Goal: Task Accomplishment & Management: Complete application form

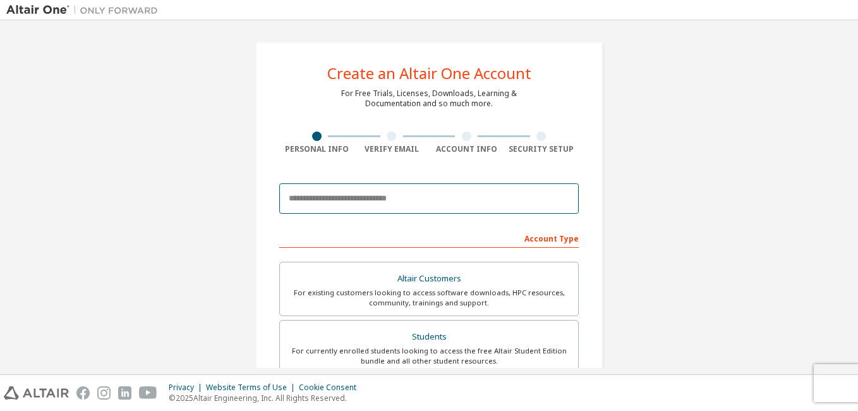
click at [322, 200] on input "email" at bounding box center [429, 198] width 300 height 30
click at [331, 202] on input "email" at bounding box center [429, 198] width 300 height 30
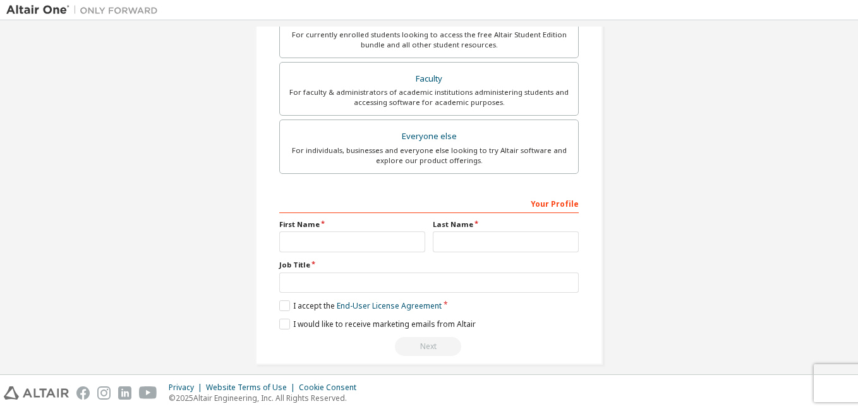
scroll to position [328, 0]
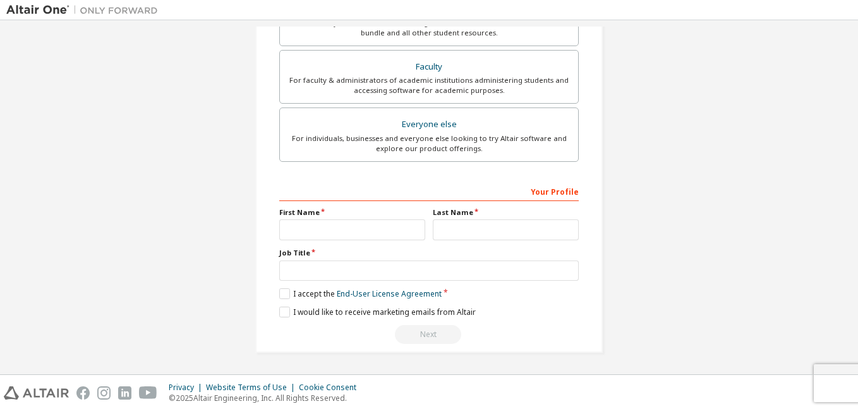
type input "**********"
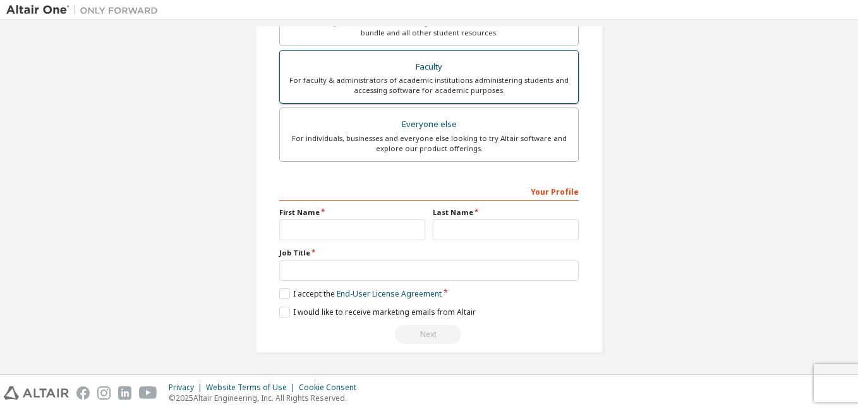
scroll to position [166, 0]
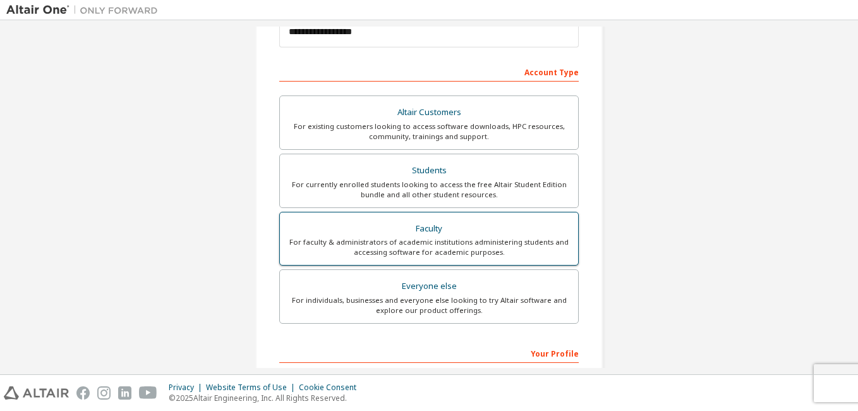
click at [308, 226] on div "Faculty" at bounding box center [429, 229] width 283 height 18
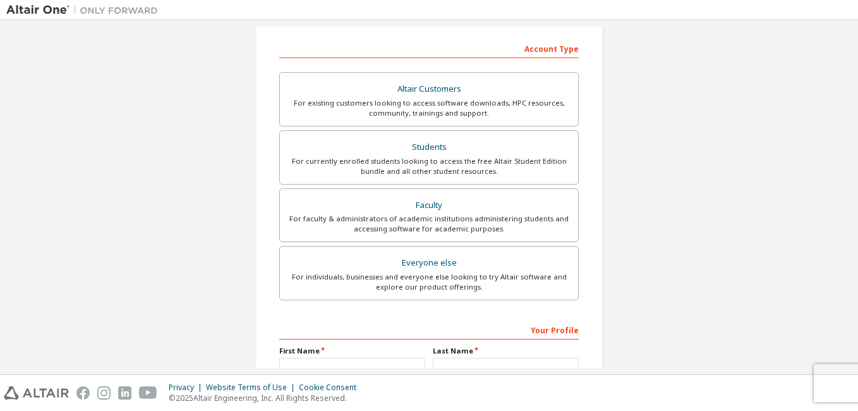
scroll to position [328, 0]
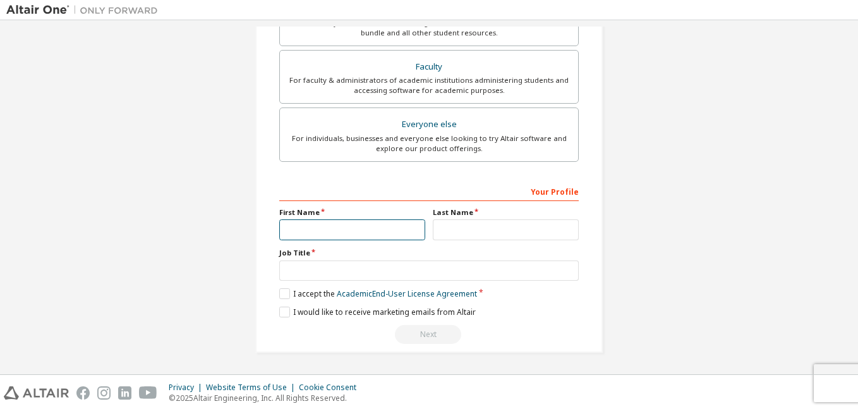
click at [307, 229] on input "text" at bounding box center [352, 229] width 146 height 21
type input "*****"
click at [475, 230] on input "text" at bounding box center [506, 230] width 146 height 21
type input "**********"
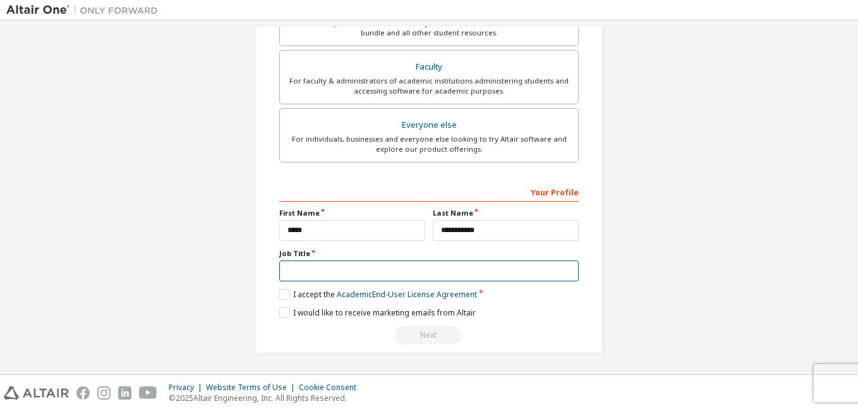
click at [321, 264] on input "text" at bounding box center [429, 270] width 300 height 21
type input "******"
type input "*******"
click at [286, 292] on label "I accept the Academic End-User License Agreement" at bounding box center [378, 294] width 198 height 11
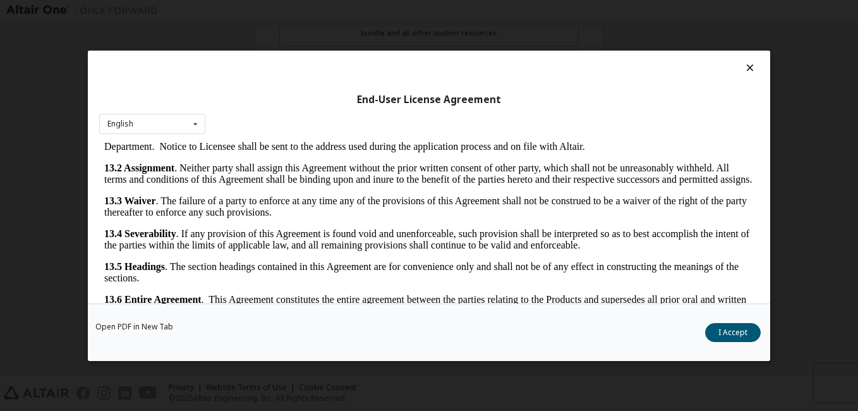
scroll to position [38, 0]
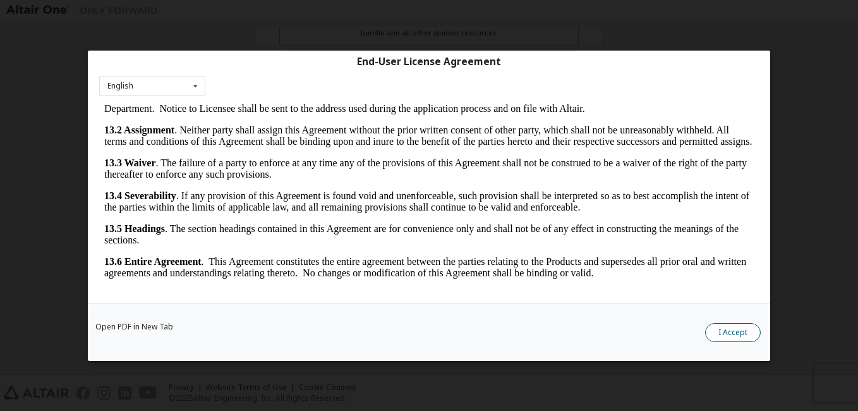
click at [736, 335] on button "I Accept" at bounding box center [733, 332] width 56 height 19
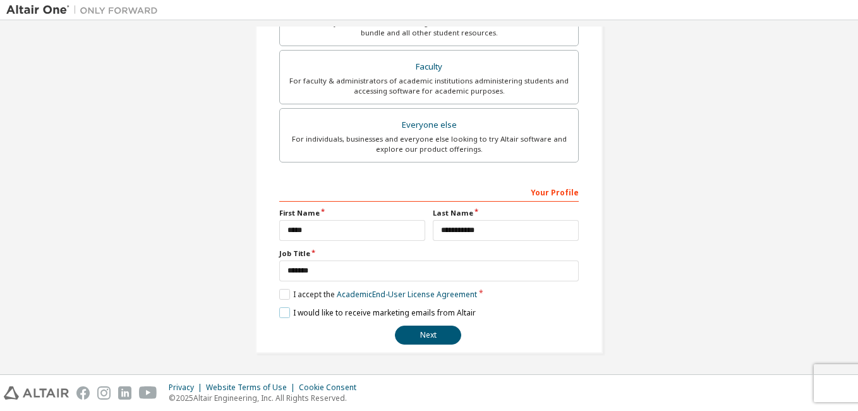
click at [283, 312] on label "I would like to receive marketing emails from Altair" at bounding box center [377, 312] width 197 height 11
click at [279, 314] on label "I would like to receive marketing emails from Altair" at bounding box center [377, 312] width 197 height 11
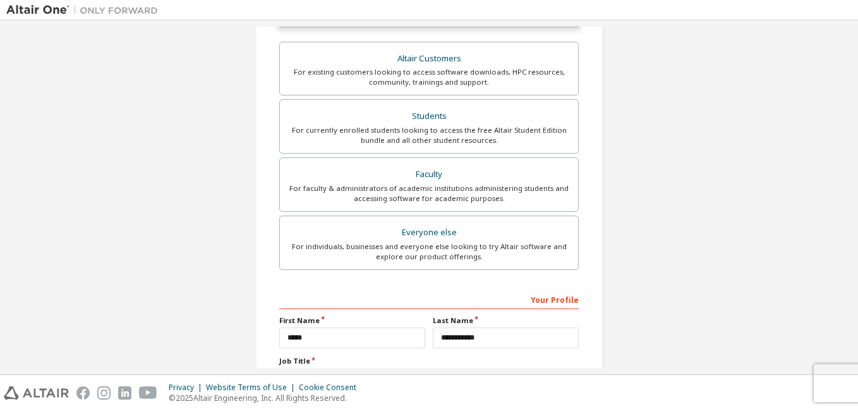
scroll to position [361, 0]
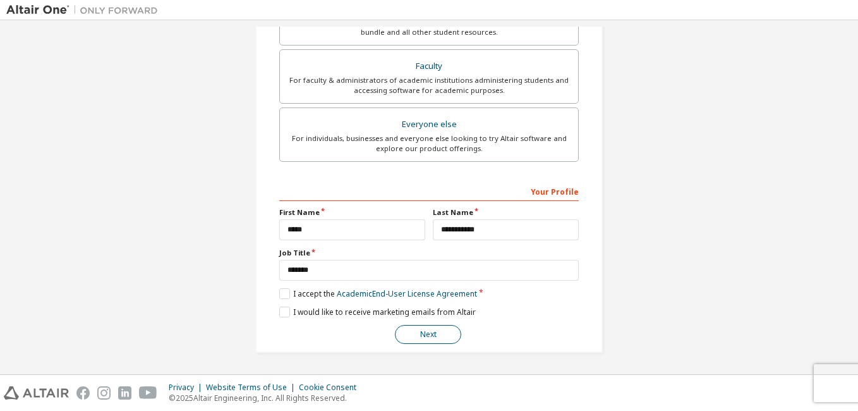
click at [427, 336] on button "Next" at bounding box center [428, 334] width 66 height 19
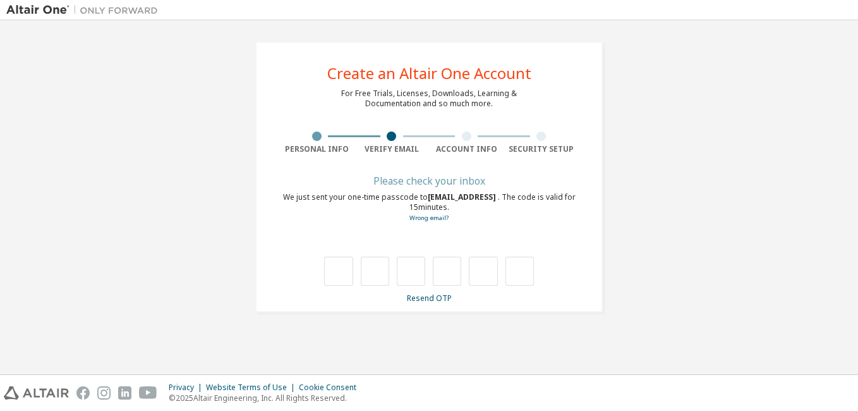
scroll to position [0, 0]
click at [432, 216] on link "Wrong email?" at bounding box center [429, 218] width 39 height 8
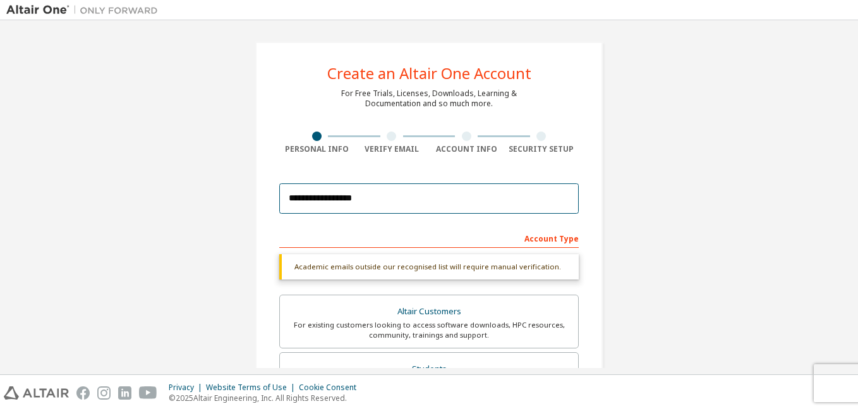
click at [381, 195] on input "**********" at bounding box center [429, 198] width 300 height 30
type input "**********"
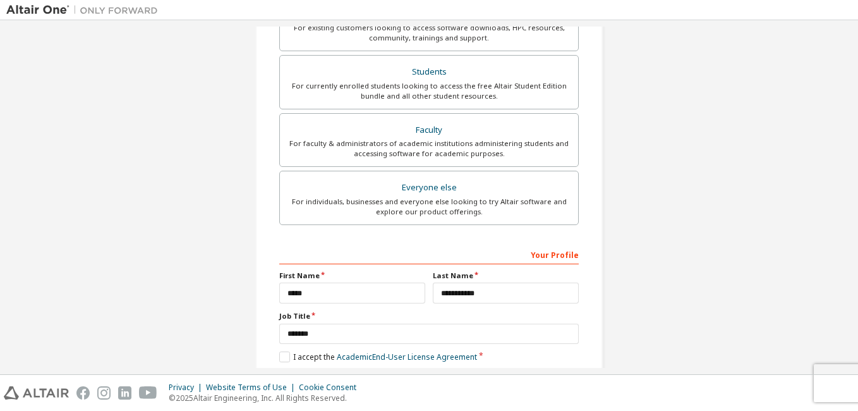
scroll to position [328, 0]
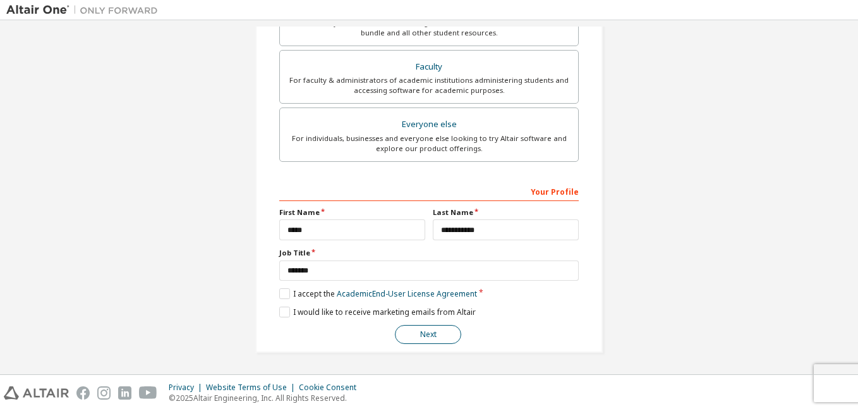
click at [415, 334] on button "Next" at bounding box center [428, 334] width 66 height 19
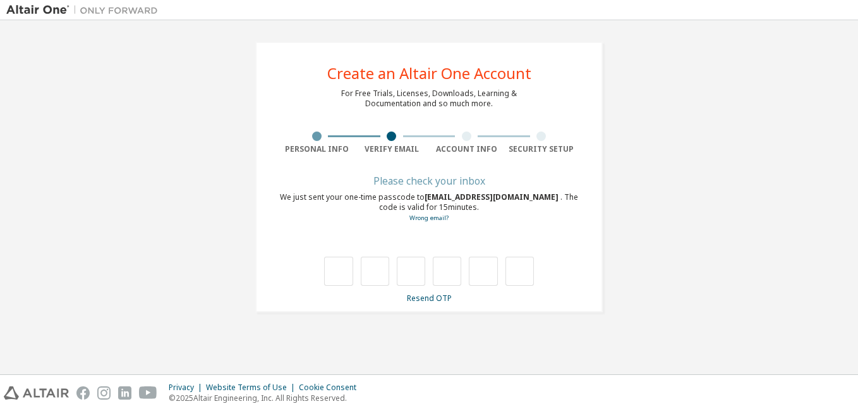
scroll to position [0, 0]
type input "*"
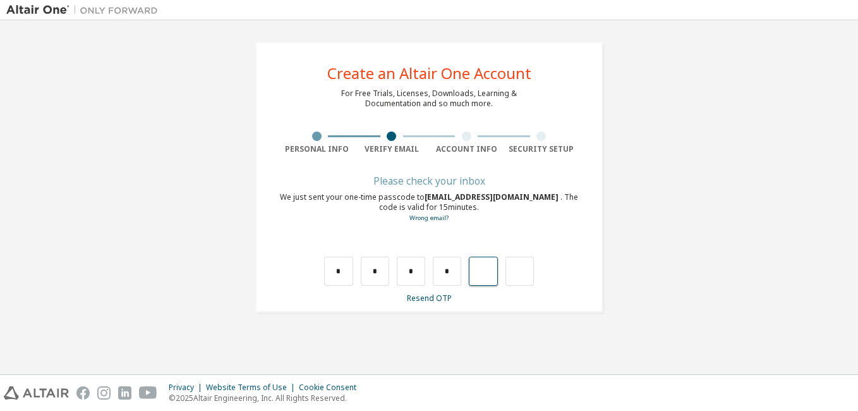
type input "*"
click at [350, 275] on input "text" at bounding box center [338, 271] width 28 height 29
type input "*"
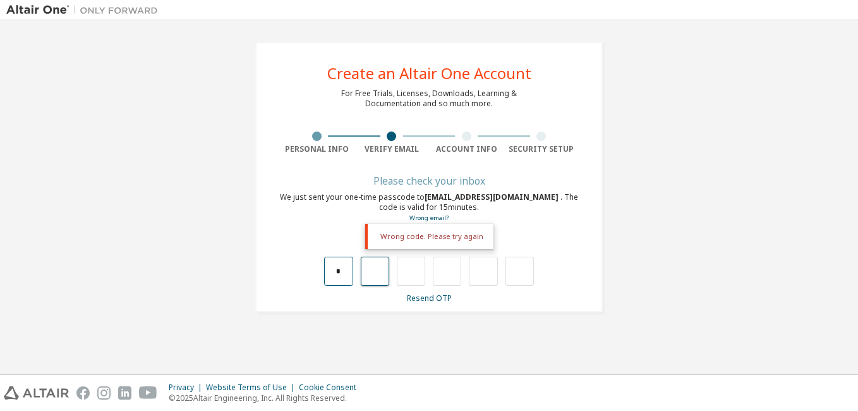
type input "*"
click at [381, 271] on input "*" at bounding box center [375, 271] width 28 height 29
type input "*"
click at [341, 272] on input "*" at bounding box center [338, 271] width 28 height 29
click at [380, 272] on input "*" at bounding box center [375, 271] width 28 height 29
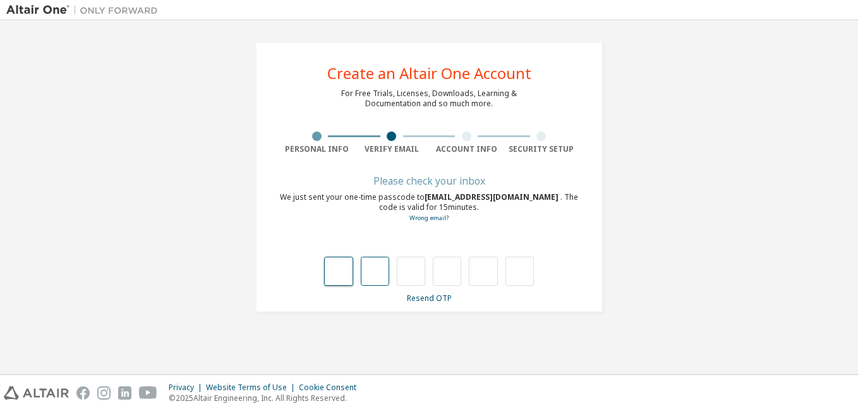
type input "*"
click at [375, 270] on input "*" at bounding box center [375, 271] width 28 height 29
type input "*"
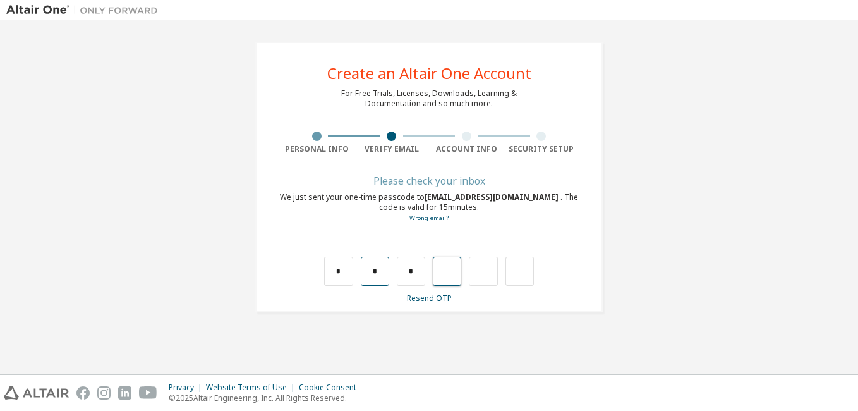
type input "*"
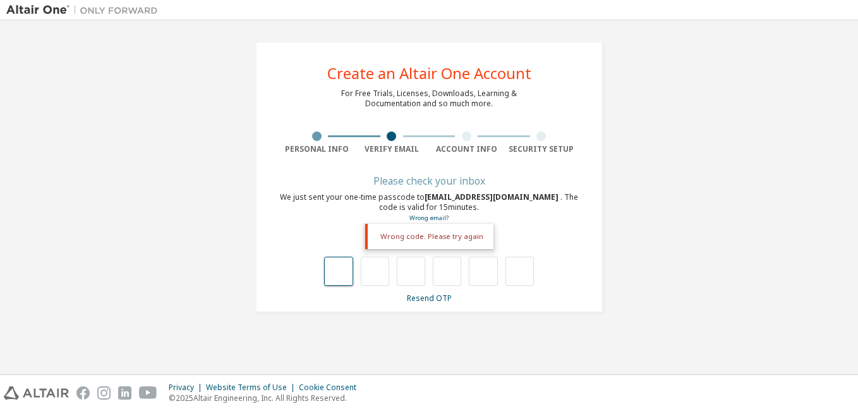
click at [341, 276] on input "text" at bounding box center [338, 271] width 28 height 29
type input "*"
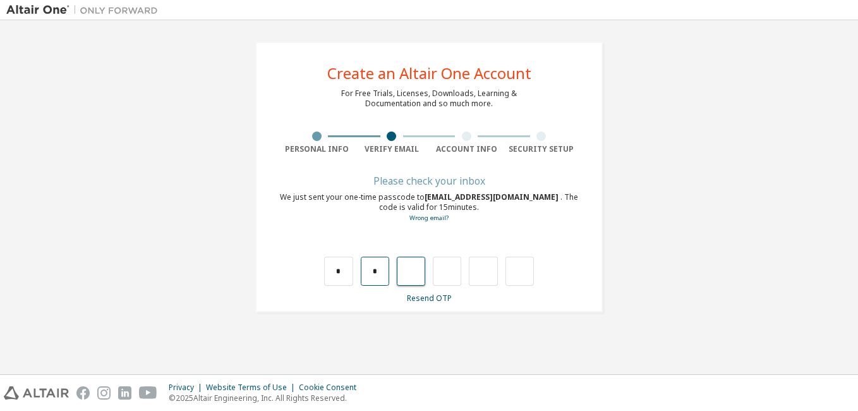
type input "*"
click at [489, 271] on input "text" at bounding box center [483, 271] width 28 height 29
click at [575, 307] on div "**********" at bounding box center [429, 177] width 348 height 271
click at [449, 271] on input "*" at bounding box center [447, 271] width 28 height 29
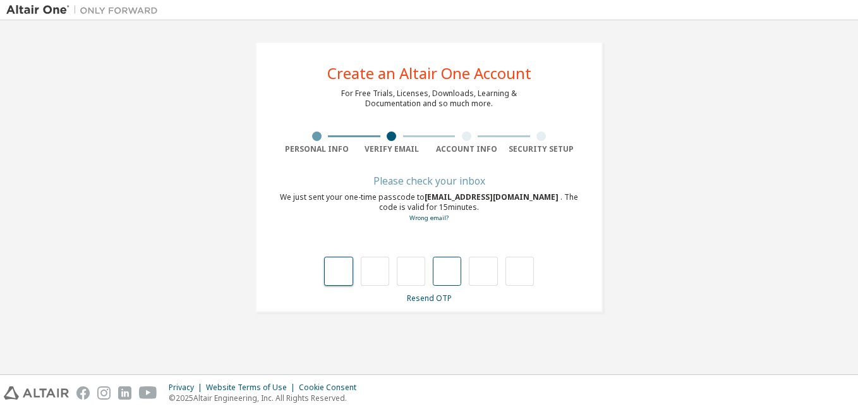
type input "*"
click at [382, 272] on input "*" at bounding box center [375, 271] width 28 height 29
click at [382, 272] on input "text" at bounding box center [375, 271] width 28 height 29
type input "*"
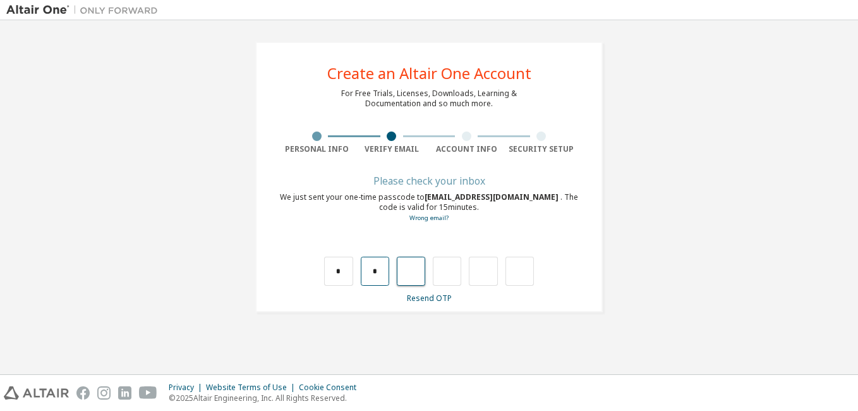
type input "*"
click at [423, 275] on input "*" at bounding box center [411, 271] width 28 height 29
type input "*"
click at [423, 274] on input "*" at bounding box center [411, 271] width 28 height 29
click at [417, 274] on input "text" at bounding box center [411, 271] width 28 height 29
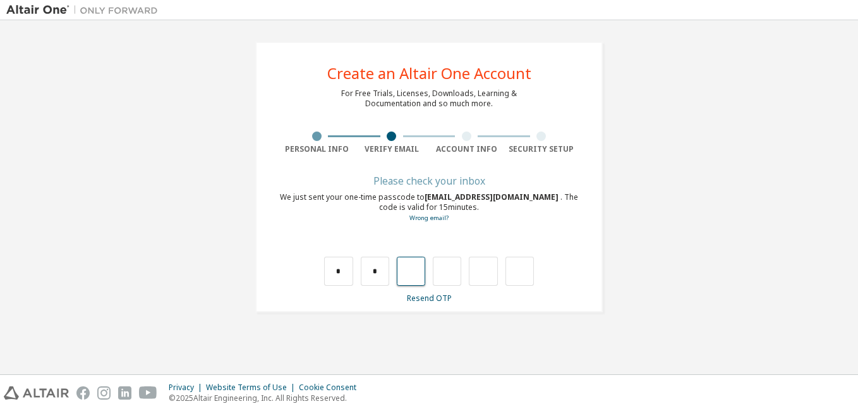
type input "*"
click at [450, 272] on input "*" at bounding box center [447, 271] width 28 height 29
click at [448, 274] on input "text" at bounding box center [447, 271] width 28 height 29
type input "*"
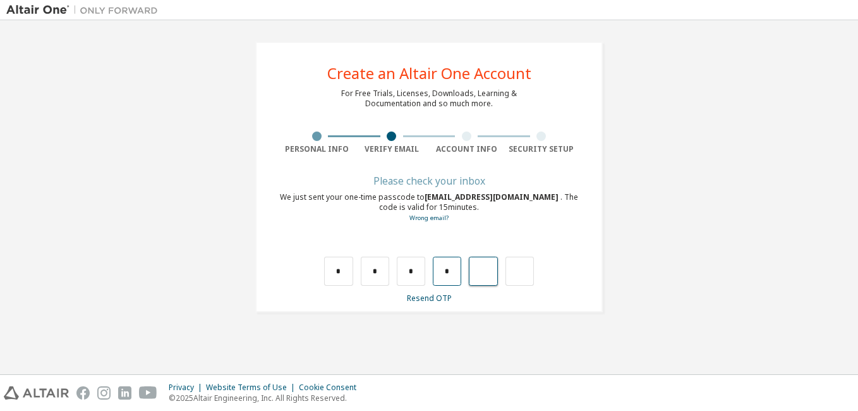
type input "*"
click at [491, 269] on input "*" at bounding box center [483, 271] width 28 height 29
click at [488, 272] on input "text" at bounding box center [483, 271] width 28 height 29
type input "*"
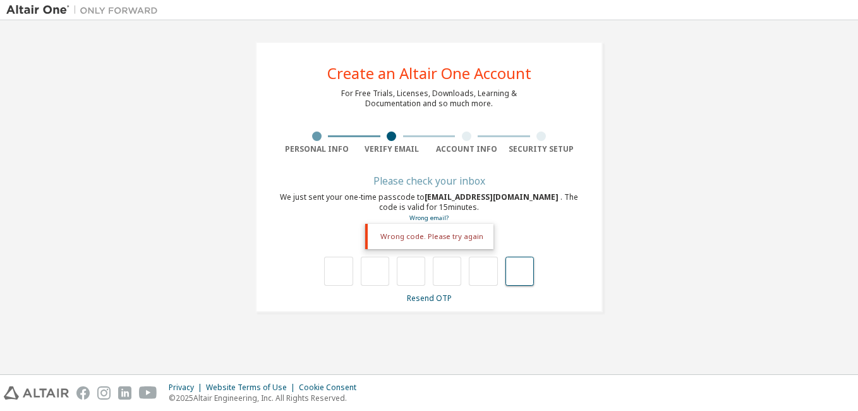
click at [520, 274] on input "text" at bounding box center [520, 271] width 28 height 29
type input "**"
click at [509, 274] on input "text" at bounding box center [520, 271] width 28 height 29
type input "***"
click at [333, 266] on input "text" at bounding box center [331, 271] width 28 height 29
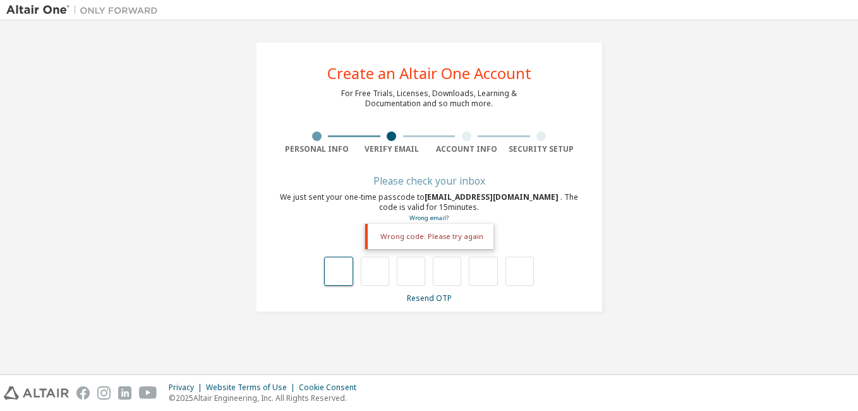
type input "*"
click at [386, 276] on input "*" at bounding box center [375, 271] width 28 height 29
type input "*"
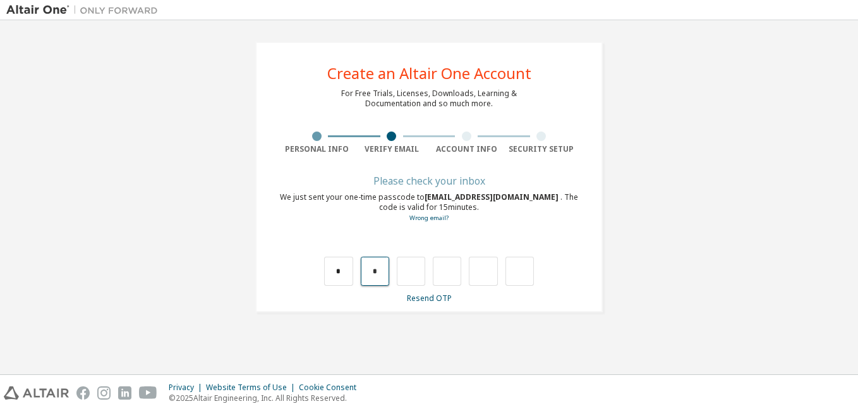
click at [383, 274] on input "*" at bounding box center [375, 271] width 28 height 29
click at [383, 274] on input "text" at bounding box center [375, 271] width 28 height 29
type input "*"
click at [414, 271] on input "*" at bounding box center [411, 271] width 28 height 29
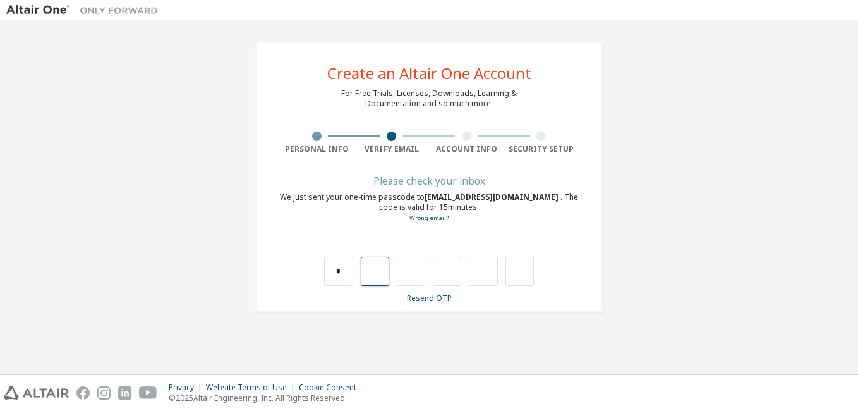
type input "*"
click at [416, 270] on input "*" at bounding box center [411, 271] width 28 height 29
click at [415, 270] on input "text" at bounding box center [411, 271] width 28 height 29
type input "*"
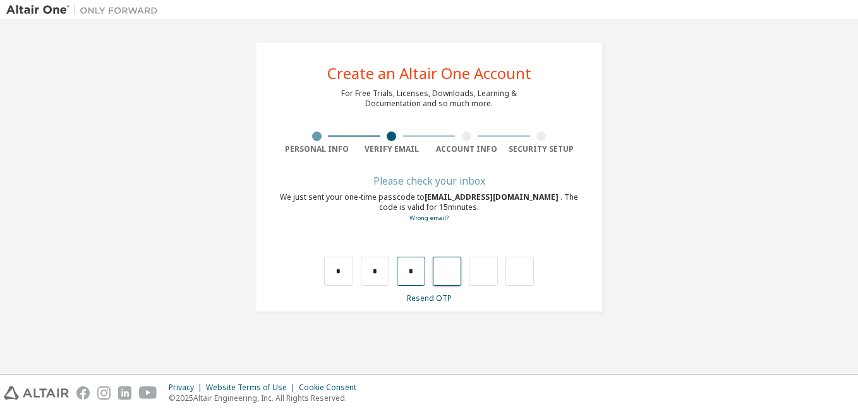
type input "*"
click at [457, 274] on input "*" at bounding box center [447, 271] width 28 height 29
click at [454, 274] on input "text" at bounding box center [447, 271] width 28 height 29
type input "*"
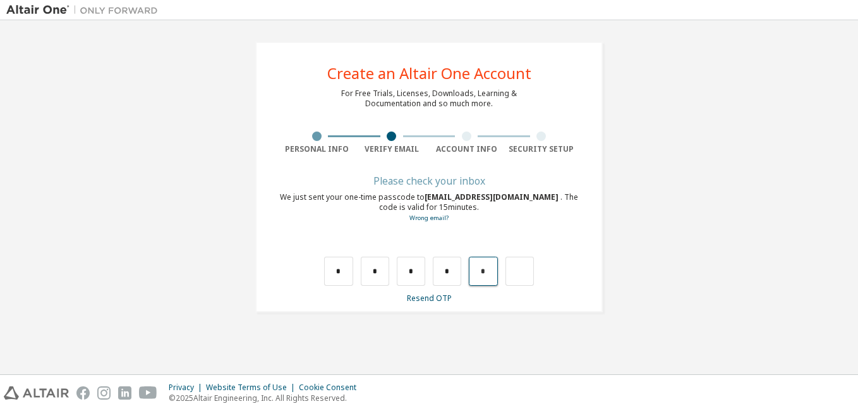
click at [493, 272] on input "*" at bounding box center [483, 271] width 28 height 29
click at [485, 274] on input "text" at bounding box center [483, 271] width 28 height 29
type input "*"
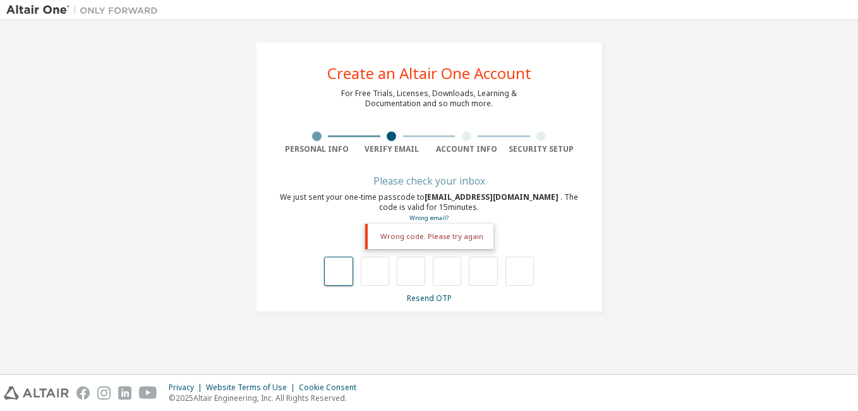
click at [335, 272] on input "text" at bounding box center [338, 271] width 28 height 29
type input "*"
click at [374, 273] on input "*" at bounding box center [375, 271] width 28 height 29
click at [378, 269] on input "*" at bounding box center [375, 271] width 28 height 29
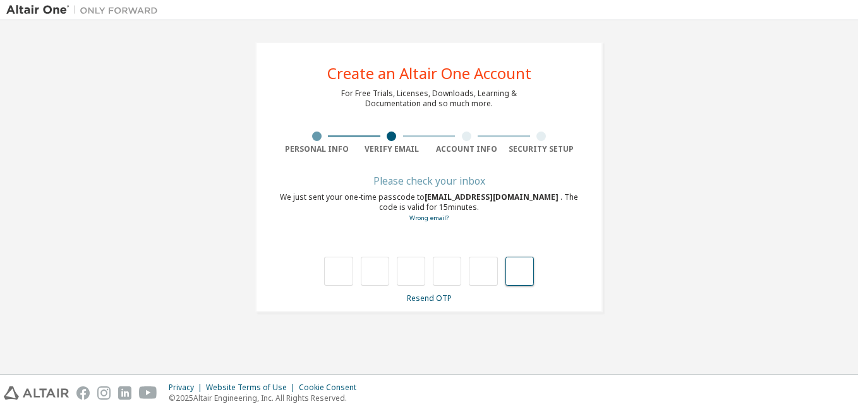
click at [516, 274] on input "text" at bounding box center [520, 271] width 28 height 29
type input "*"
click at [340, 272] on input "text" at bounding box center [338, 271] width 28 height 29
type input "*"
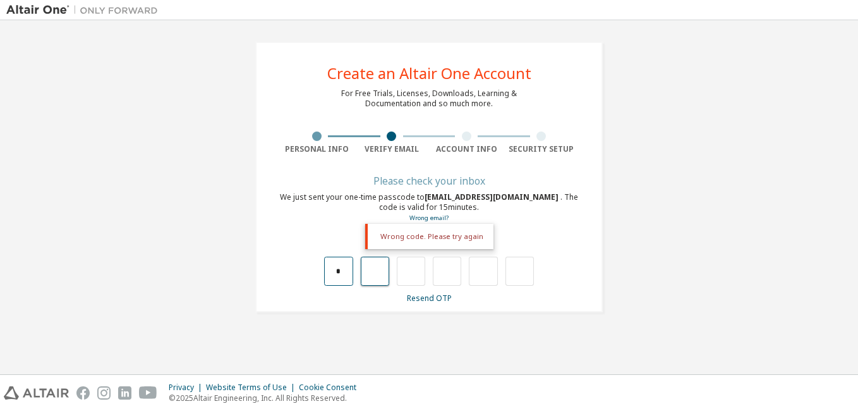
type input "*"
click at [374, 267] on input "*" at bounding box center [375, 271] width 28 height 29
click at [381, 268] on input "*" at bounding box center [375, 271] width 28 height 29
click at [341, 270] on input "text" at bounding box center [338, 271] width 28 height 29
type input "*"
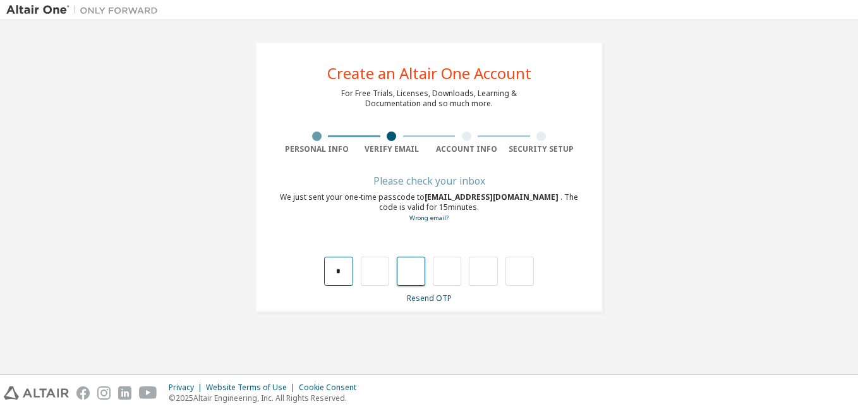
type input "*"
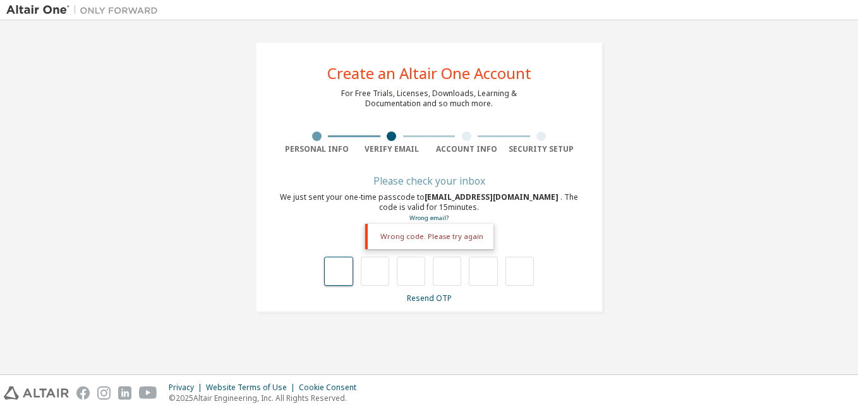
click at [339, 274] on input "text" at bounding box center [338, 271] width 28 height 29
click at [336, 271] on input "text" at bounding box center [338, 271] width 28 height 29
type input "*"
click at [384, 272] on input "*" at bounding box center [375, 271] width 28 height 29
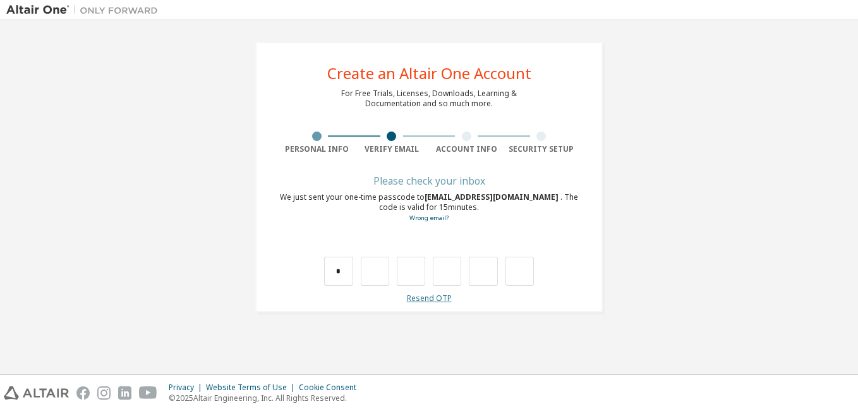
click at [424, 298] on link "Resend OTP" at bounding box center [429, 298] width 45 height 11
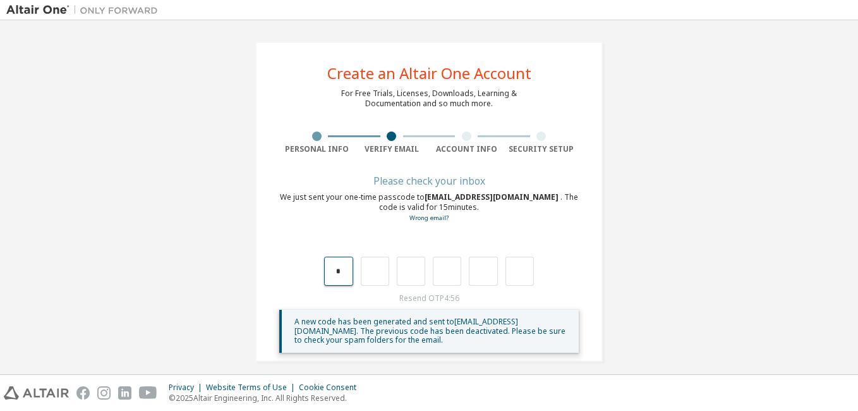
click at [338, 270] on input "*" at bounding box center [338, 271] width 28 height 29
type input "*"
click at [377, 271] on input "*" at bounding box center [375, 271] width 28 height 29
click at [377, 271] on input "text" at bounding box center [375, 271] width 28 height 29
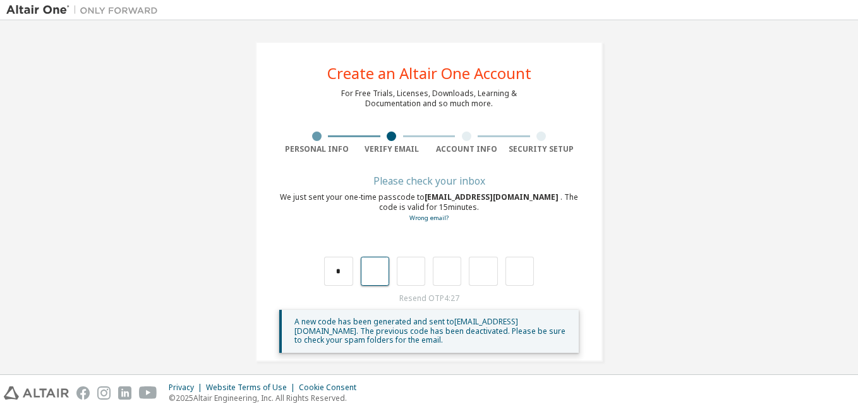
type input "*"
click at [413, 271] on input "*" at bounding box center [411, 271] width 28 height 29
click at [413, 271] on input "text" at bounding box center [411, 271] width 28 height 29
type input "*"
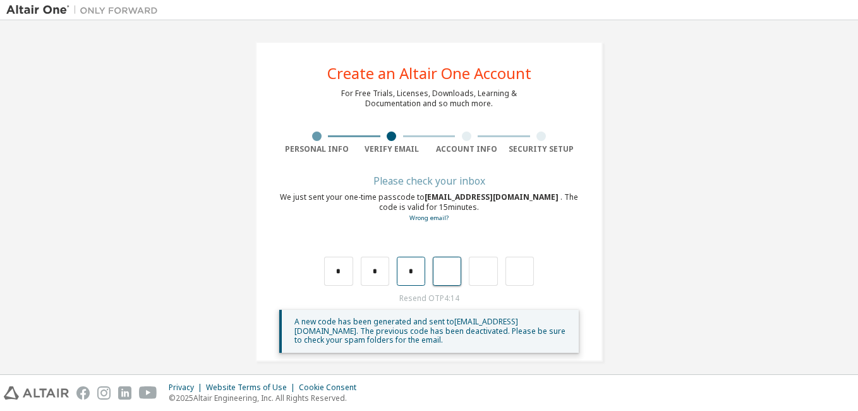
type input "*"
click at [453, 269] on input "*" at bounding box center [447, 271] width 28 height 29
click at [453, 269] on input "text" at bounding box center [447, 271] width 28 height 29
type input "*"
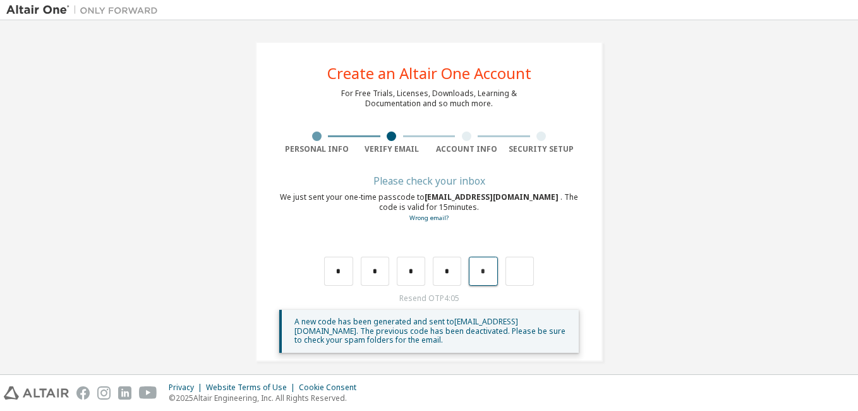
click at [486, 270] on input "*" at bounding box center [483, 271] width 28 height 29
type input "*"
drag, startPoint x: 479, startPoint y: 271, endPoint x: 705, endPoint y: 339, distance: 236.2
click at [706, 339] on div "**********" at bounding box center [429, 202] width 846 height 350
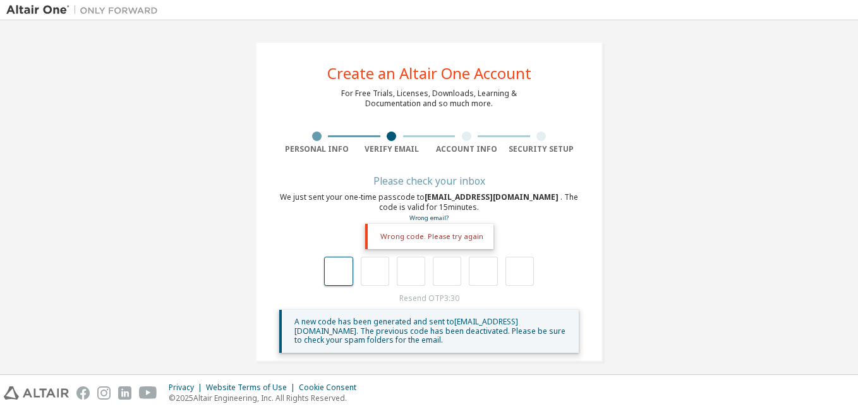
click at [338, 277] on input "text" at bounding box center [338, 271] width 28 height 29
click at [338, 272] on input "text" at bounding box center [338, 271] width 28 height 29
click at [339, 277] on input "text" at bounding box center [338, 271] width 28 height 29
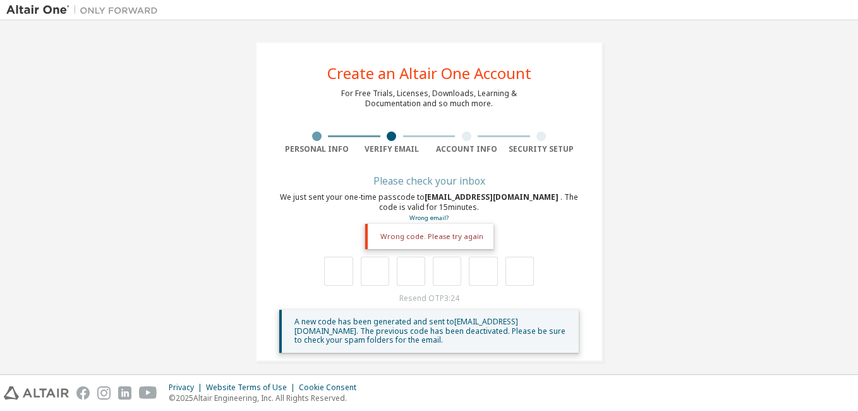
click at [422, 265] on div at bounding box center [428, 271] width 209 height 29
click at [413, 270] on input "text" at bounding box center [411, 271] width 28 height 29
click at [341, 274] on input "text" at bounding box center [338, 271] width 28 height 29
type input "*"
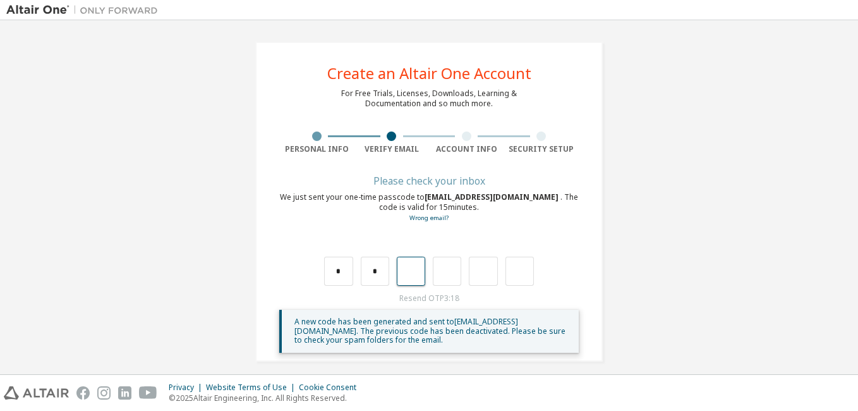
scroll to position [9, 0]
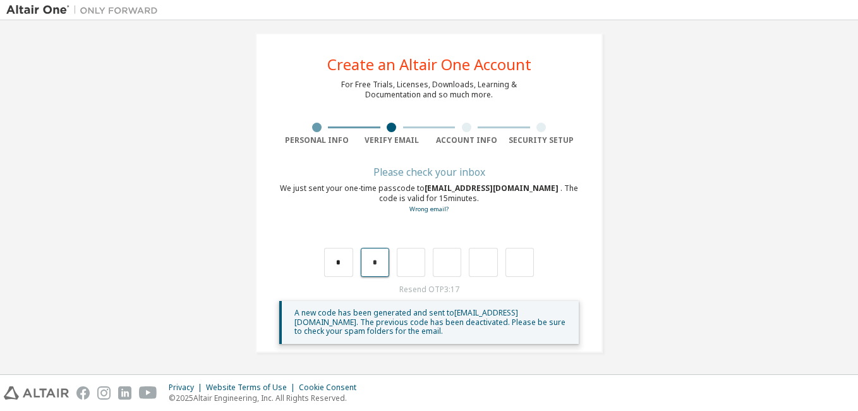
click at [377, 260] on input "*" at bounding box center [375, 262] width 28 height 29
type input "*"
click at [376, 255] on input "*" at bounding box center [375, 262] width 28 height 29
click at [369, 265] on input "text" at bounding box center [375, 262] width 28 height 29
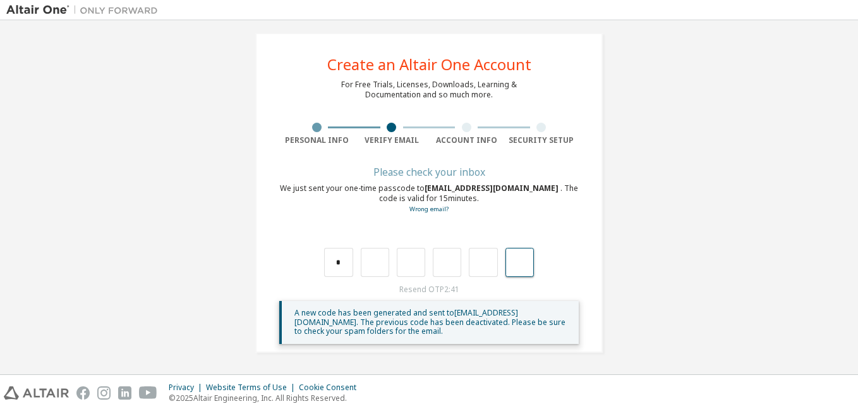
click at [520, 263] on input "text" at bounding box center [520, 262] width 28 height 29
type input "*"
click at [518, 265] on input "text" at bounding box center [520, 262] width 28 height 29
click at [334, 260] on input "text" at bounding box center [338, 262] width 28 height 29
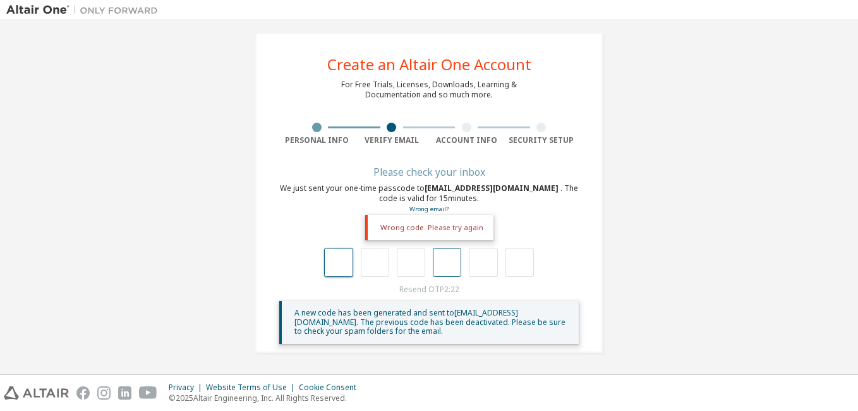
type input "*"
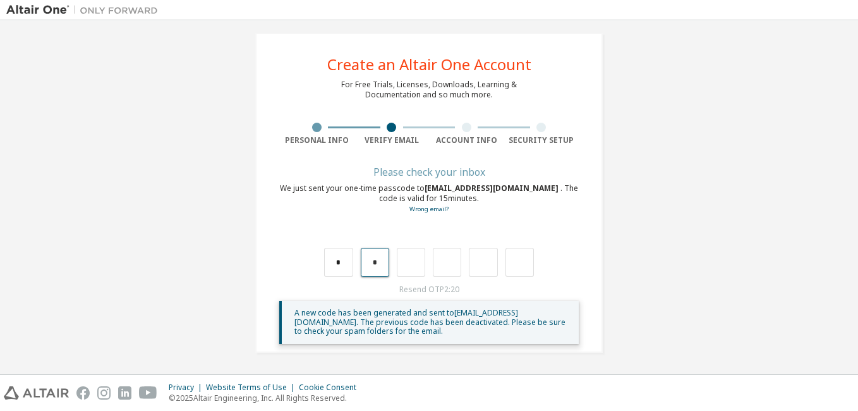
click at [377, 264] on input "*" at bounding box center [375, 262] width 28 height 29
click at [341, 264] on input "*" at bounding box center [338, 262] width 28 height 29
type input "*"
click at [378, 263] on input "*" at bounding box center [375, 262] width 28 height 29
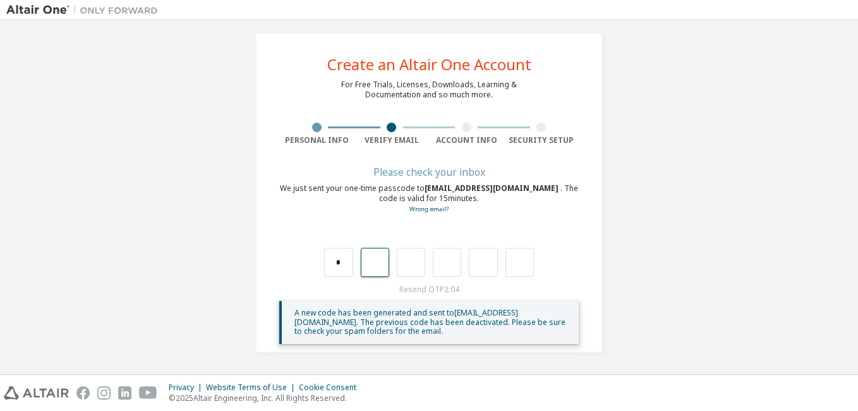
click at [369, 265] on input "text" at bounding box center [375, 262] width 28 height 29
click at [341, 262] on input "*" at bounding box center [338, 262] width 28 height 29
type input "*"
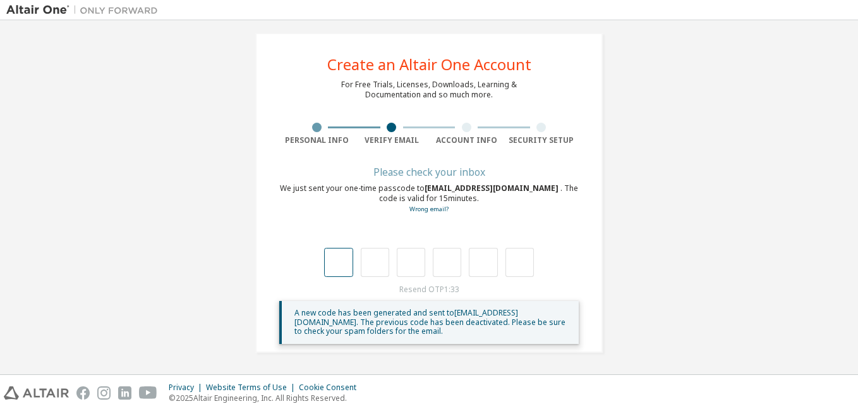
type input "*"
